Goal: Task Accomplishment & Management: Manage account settings

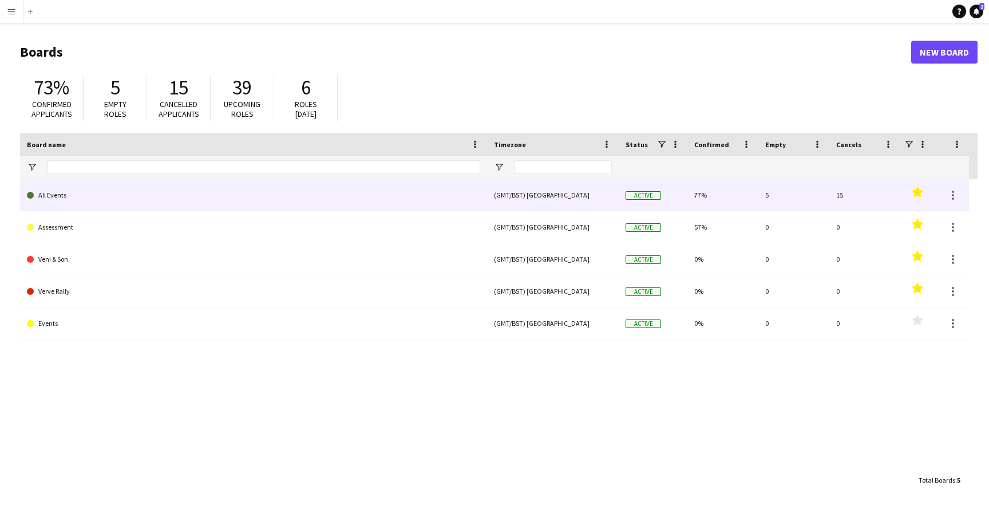
click at [62, 196] on link "All Events" at bounding box center [253, 195] width 453 height 32
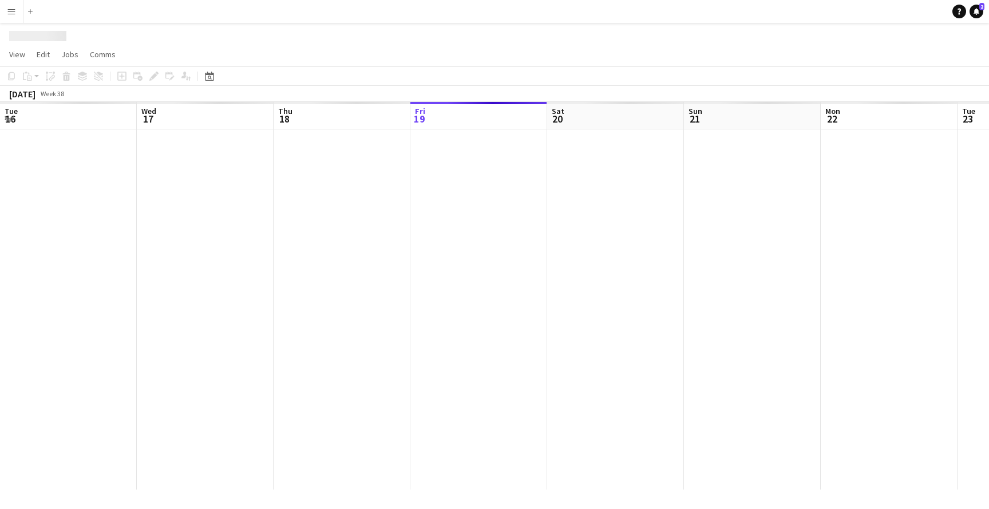
scroll to position [0, 274]
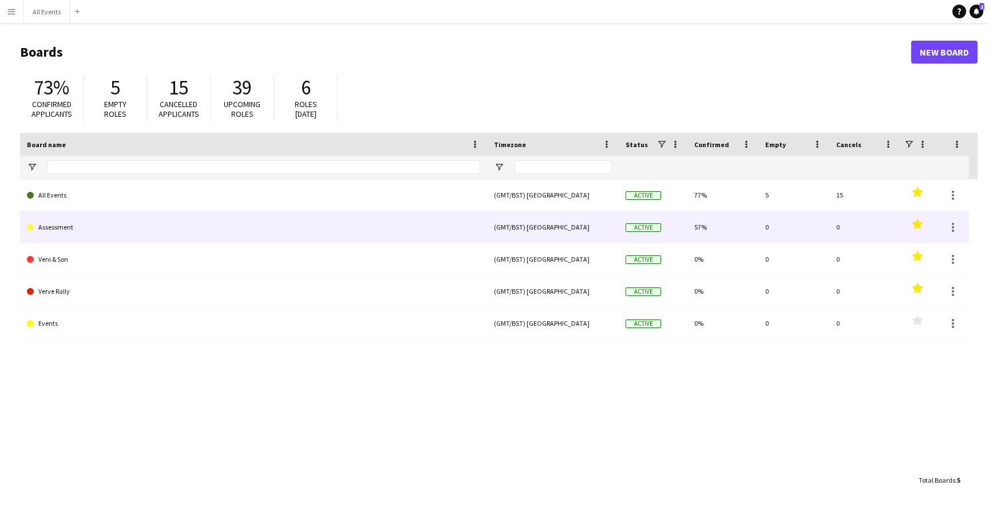
click at [51, 233] on link "Assessment" at bounding box center [253, 227] width 453 height 32
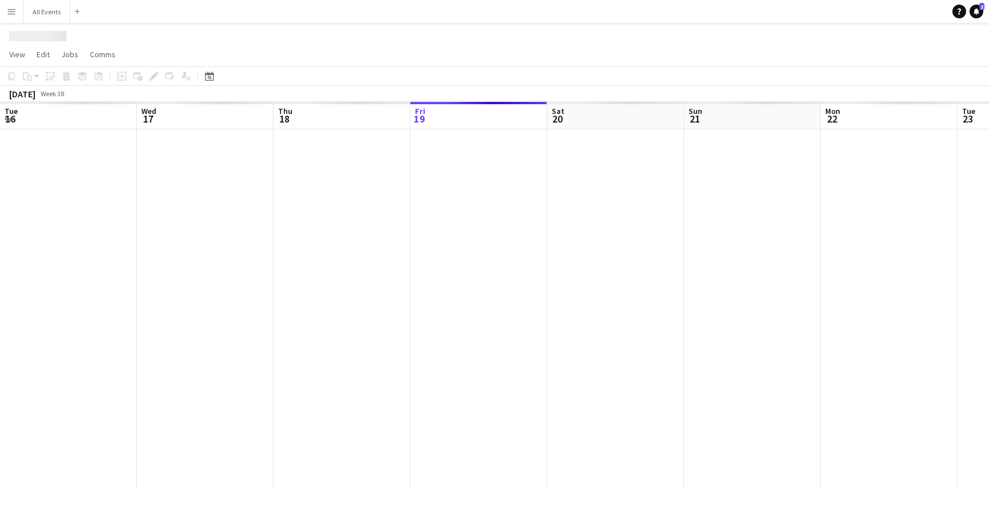
scroll to position [0, 274]
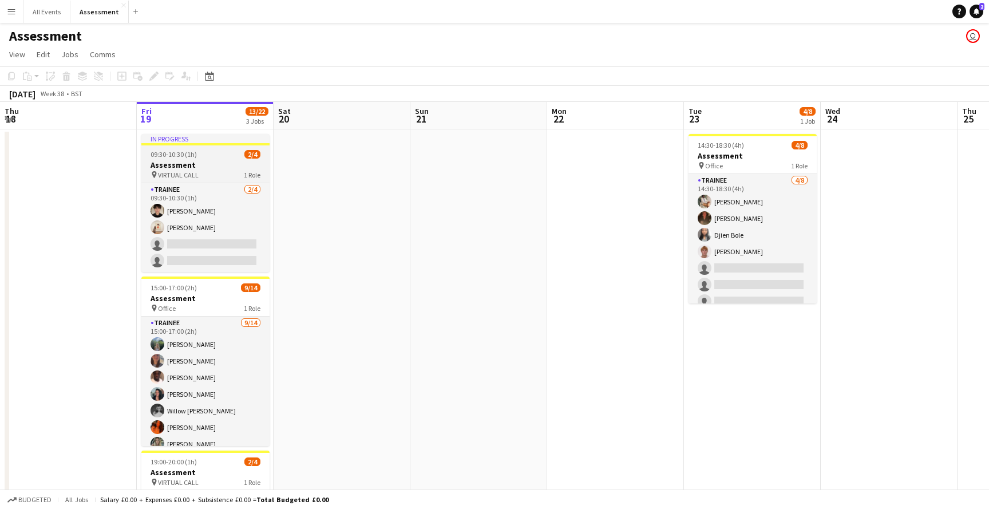
click at [196, 160] on h3 "Assessment" at bounding box center [205, 165] width 128 height 10
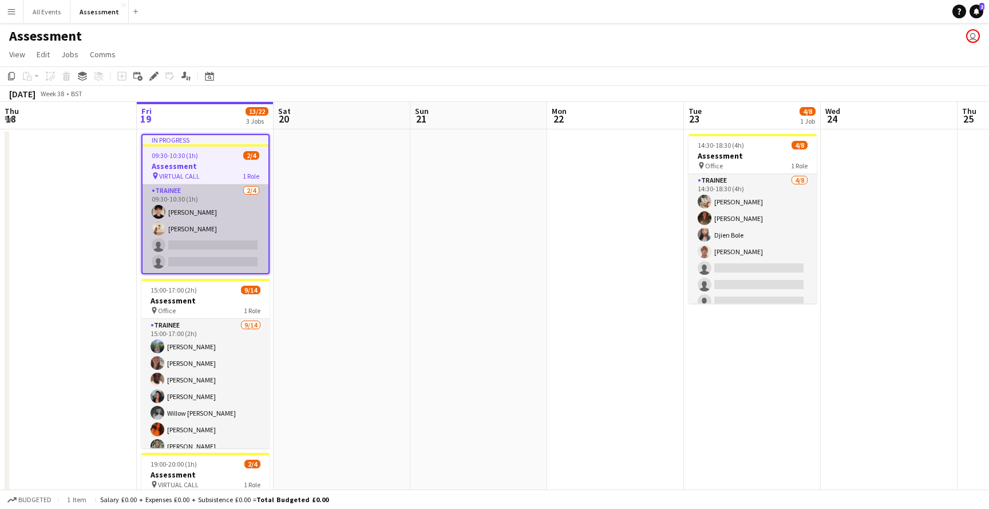
click at [197, 213] on app-card-role "Trainee [DATE] 09:30-10:30 (1h) [PERSON_NAME] [PERSON_NAME] single-neutral-acti…" at bounding box center [206, 228] width 126 height 89
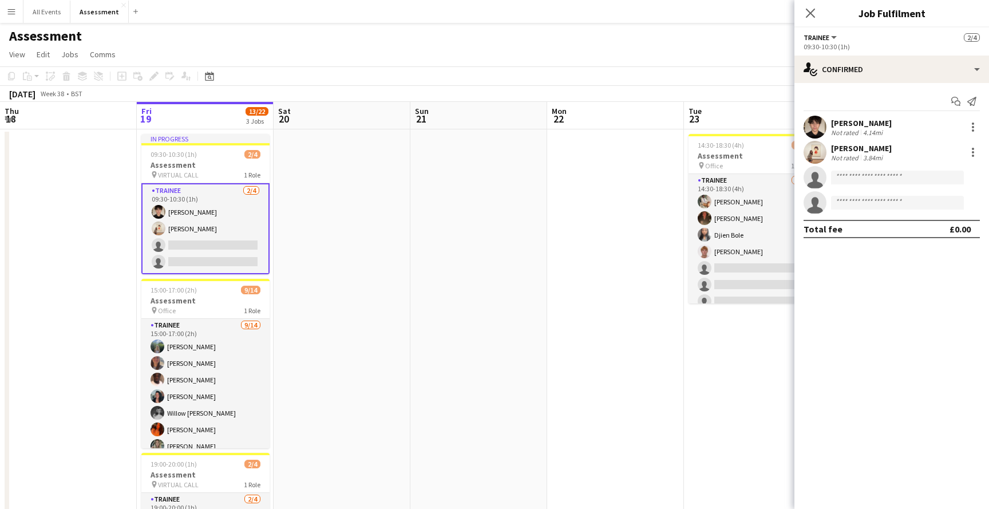
click at [869, 124] on div "[PERSON_NAME]" at bounding box center [861, 123] width 61 height 10
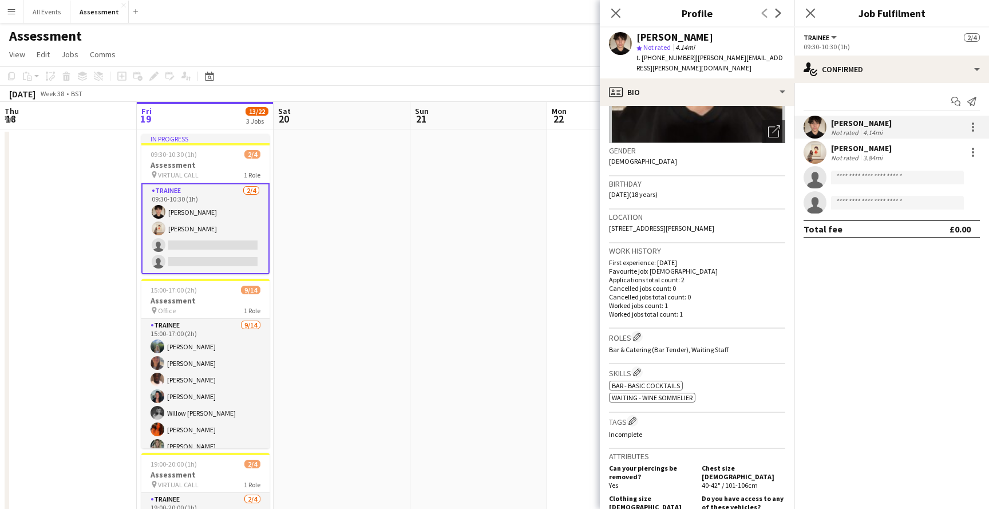
scroll to position [0, 0]
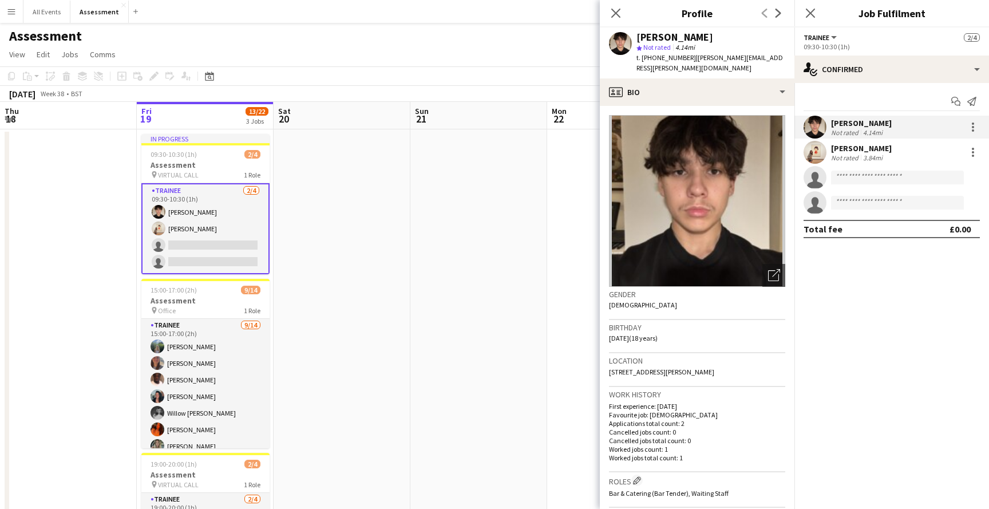
click at [892, 146] on div "[PERSON_NAME]" at bounding box center [861, 148] width 61 height 10
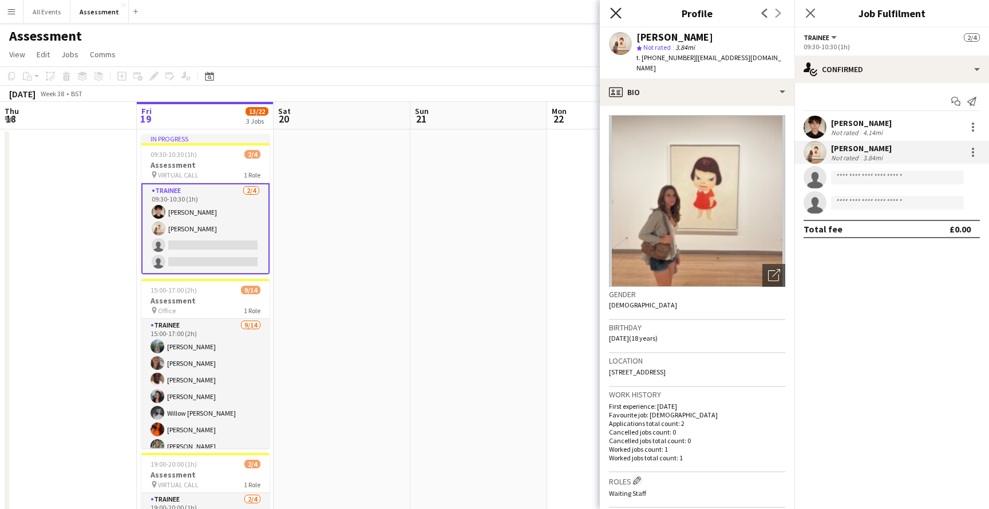
click at [618, 15] on icon at bounding box center [615, 12] width 11 height 11
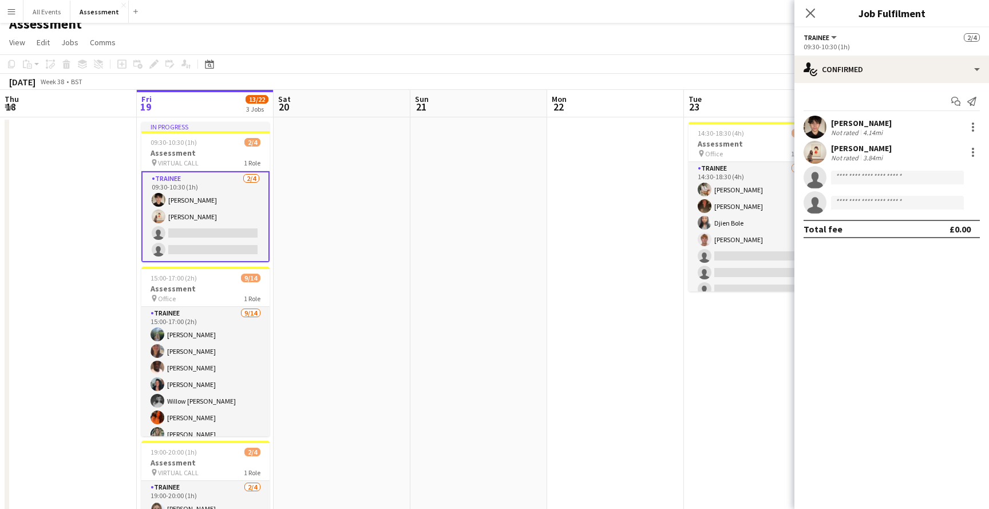
scroll to position [6, 0]
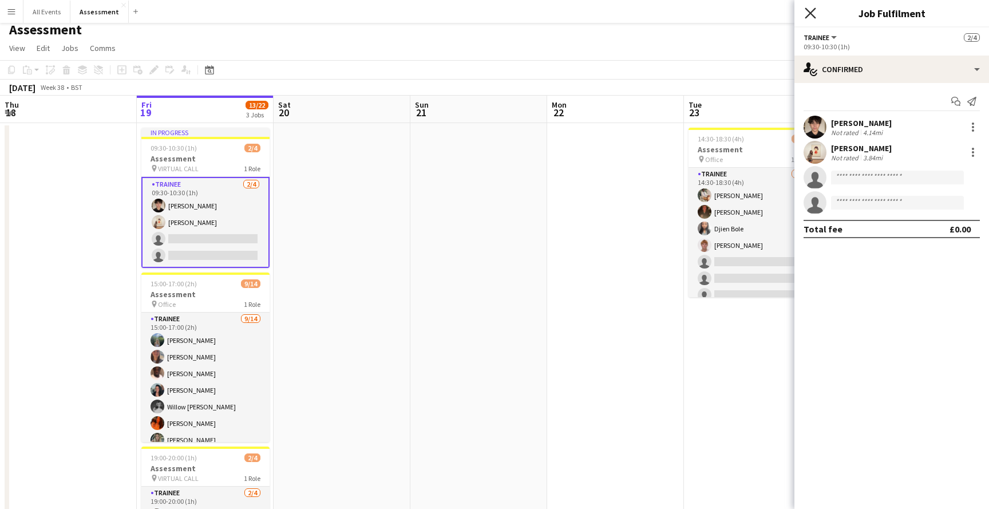
click at [808, 13] on icon "Close pop-in" at bounding box center [810, 12] width 11 height 11
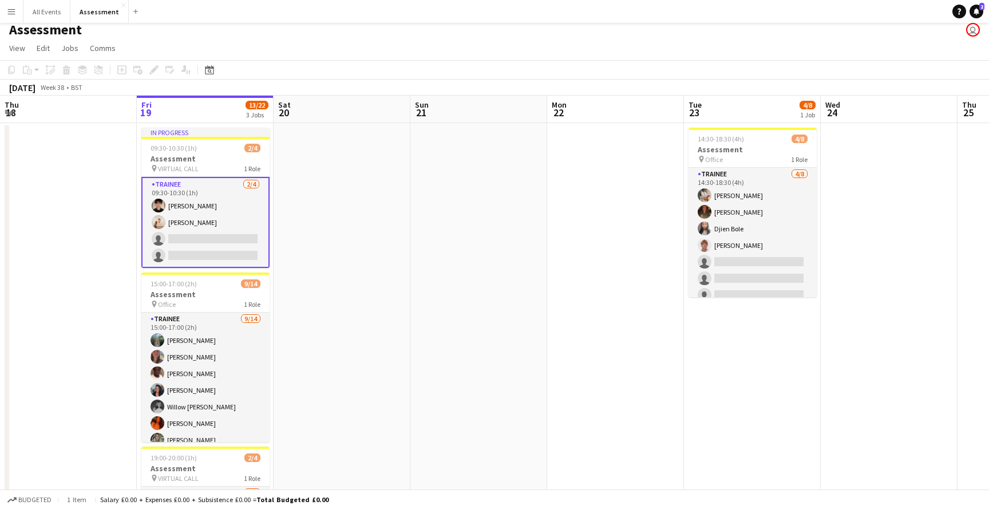
click at [971, 33] on app-user-avatar "user" at bounding box center [973, 30] width 14 height 14
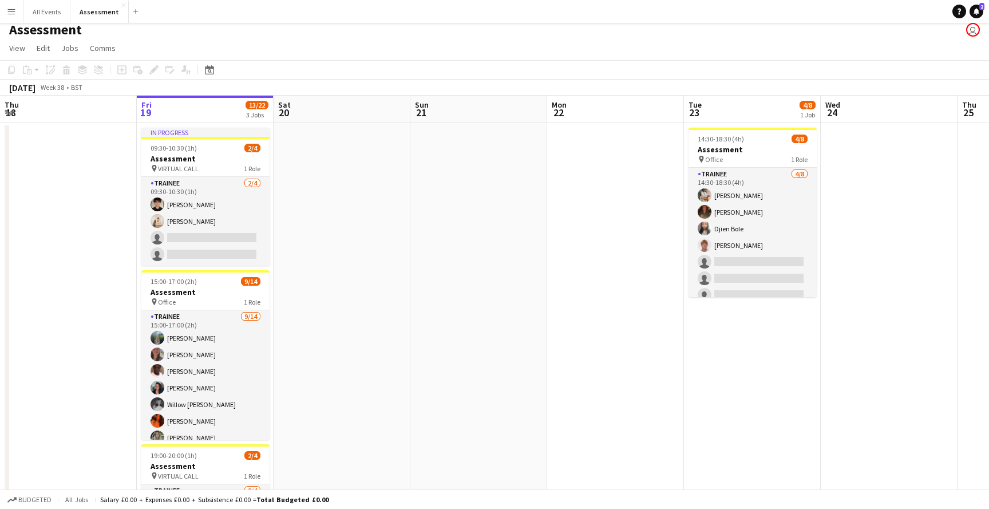
click at [969, 30] on app-user-avatar "user" at bounding box center [973, 30] width 14 height 14
click at [7, 13] on app-icon "Menu" at bounding box center [11, 11] width 9 height 9
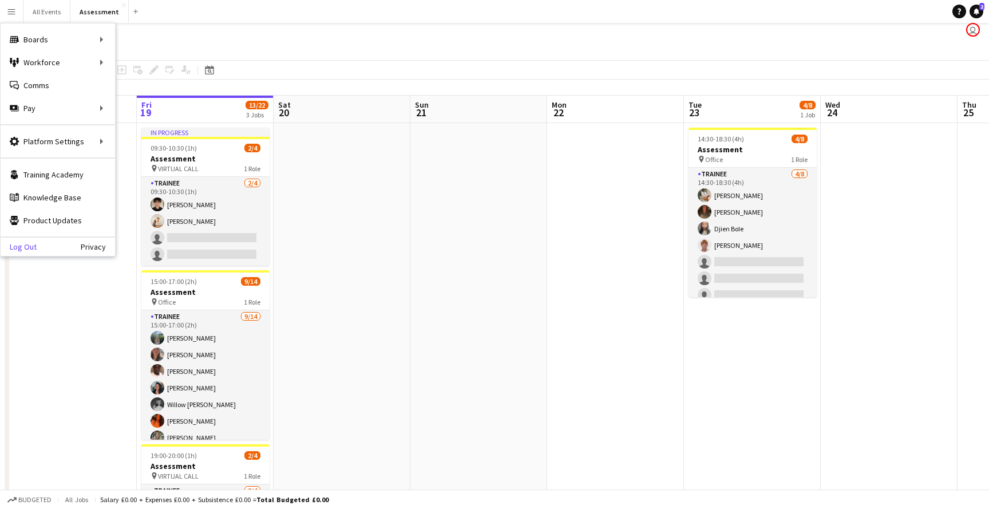
click at [23, 247] on link "Log Out" at bounding box center [19, 246] width 36 height 9
